Goal: Task Accomplishment & Management: Manage account settings

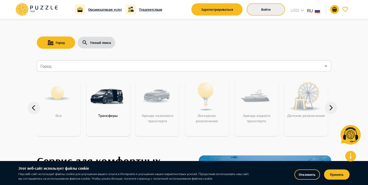
click at [255, 4] on button "Войти" at bounding box center [266, 9] width 38 height 12
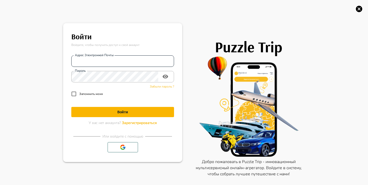
click at [141, 64] on input "Адрес электронной почты" at bounding box center [122, 61] width 103 height 10
paste input "**********"
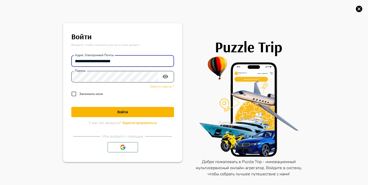
type input "**********"
click at [138, 61] on input "**********" at bounding box center [122, 61] width 103 height 10
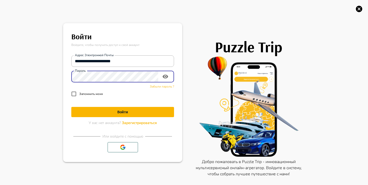
click at [106, 109] on button "Войти" at bounding box center [122, 112] width 103 height 10
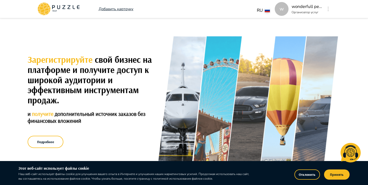
click at [328, 7] on icon "button" at bounding box center [327, 9] width 1 height 5
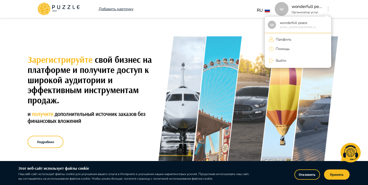
click at [286, 39] on p "Профиль" at bounding box center [282, 39] width 17 height 5
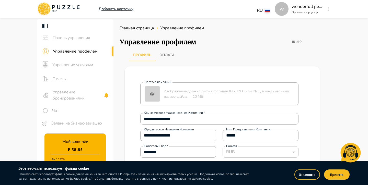
click at [92, 94] on span "Управление бронированиями" at bounding box center [78, 95] width 51 height 12
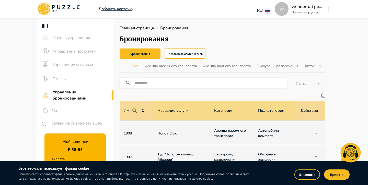
click at [297, 174] on button "Отклонить" at bounding box center [307, 175] width 26 height 10
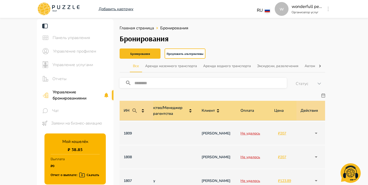
scroll to position [0, 365]
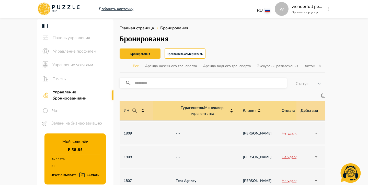
scroll to position [0, 365]
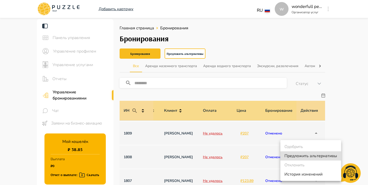
click at [329, 135] on div at bounding box center [184, 92] width 368 height 185
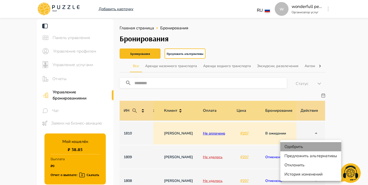
click at [315, 145] on li "Одобрить" at bounding box center [310, 146] width 61 height 9
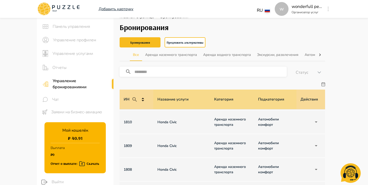
scroll to position [12, 0]
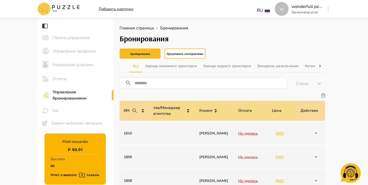
scroll to position [0, 365]
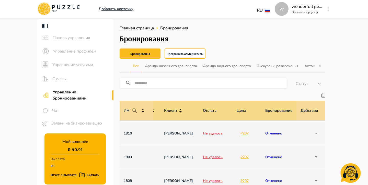
click at [329, 8] on button "button" at bounding box center [328, 8] width 4 height 7
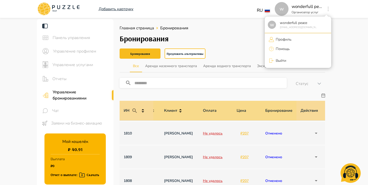
click at [299, 38] on li "Профиль" at bounding box center [298, 39] width 66 height 8
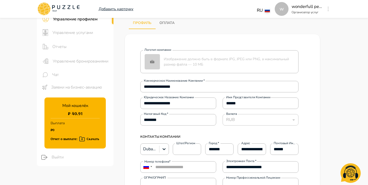
scroll to position [33, 0]
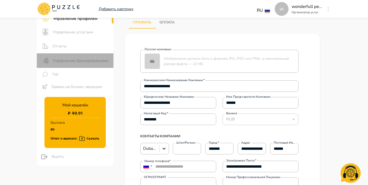
click at [90, 56] on div "Управление бронированиями" at bounding box center [75, 60] width 77 height 15
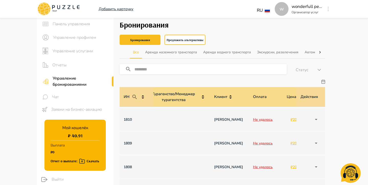
scroll to position [0, 365]
